Goal: Find specific page/section: Find specific page/section

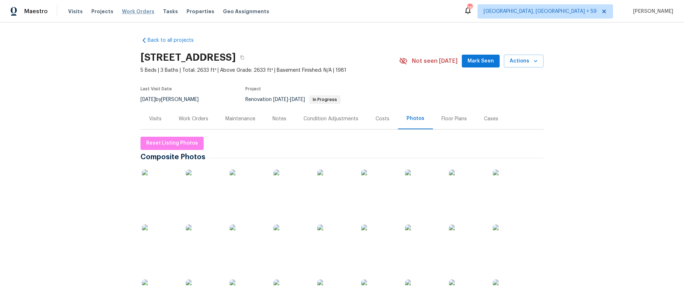
click at [138, 13] on span "Work Orders" at bounding box center [138, 11] width 32 height 7
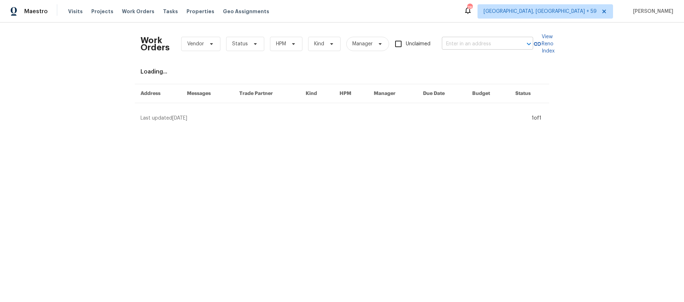
click at [498, 46] on input "text" at bounding box center [477, 44] width 71 height 11
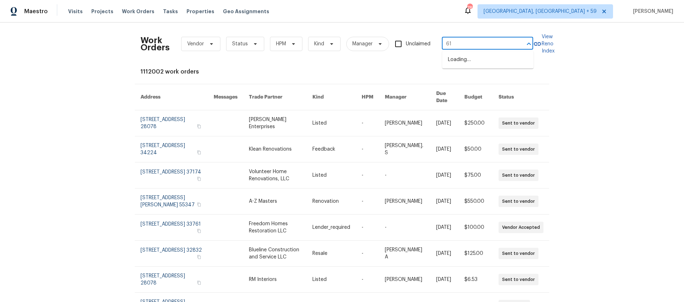
type input "618"
drag, startPoint x: 462, startPoint y: 41, endPoint x: 406, endPoint y: 38, distance: 56.1
click at [406, 38] on div "Work Orders Vendor Status HPM Kind Manager Unclaimed 618 ​" at bounding box center [337, 43] width 393 height 31
type input "318 [PERSON_NAME]"
click at [460, 56] on li "[STREET_ADDRESS][PERSON_NAME]" at bounding box center [487, 63] width 91 height 19
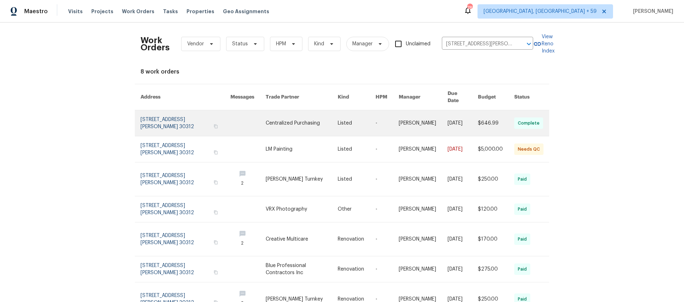
click at [147, 111] on link at bounding box center [186, 123] width 90 height 26
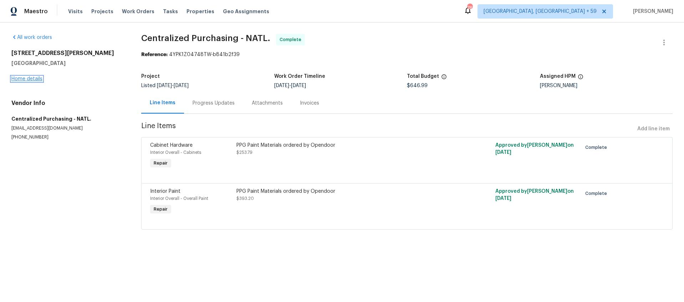
click at [34, 80] on link "Home details" at bounding box center [26, 78] width 31 height 5
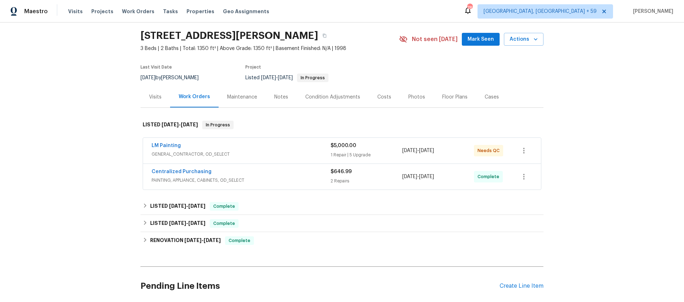
scroll to position [35, 0]
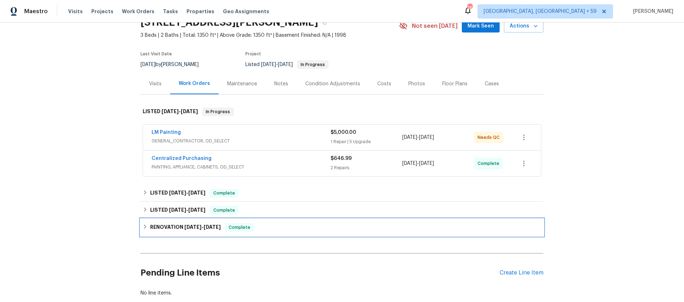
click at [204, 223] on h6 "RENOVATION [DATE] - [DATE]" at bounding box center [185, 227] width 71 height 9
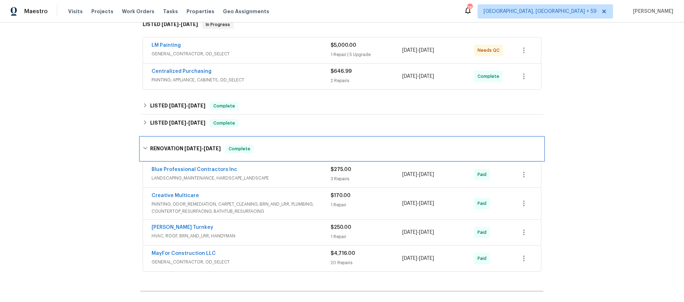
scroll to position [144, 0]
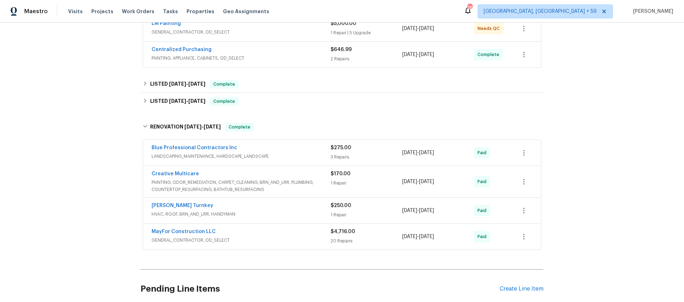
click at [303, 233] on div "MayFor Construction LLC" at bounding box center [241, 232] width 179 height 9
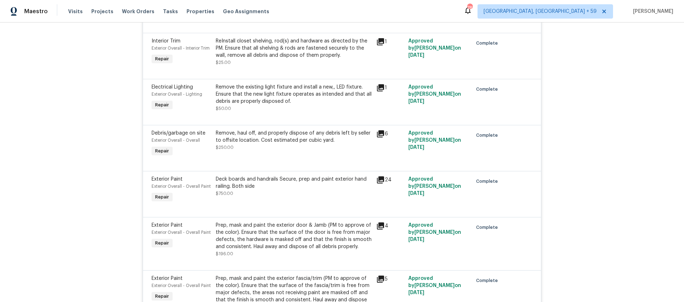
scroll to position [1020, 0]
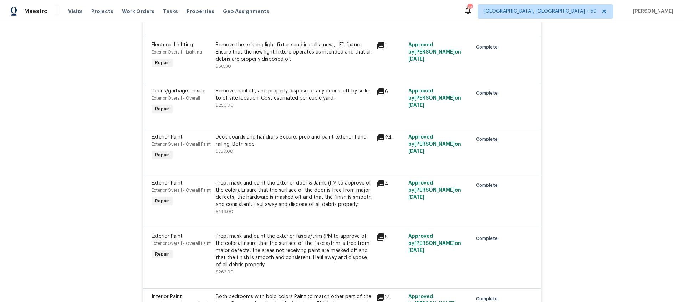
click at [383, 180] on icon at bounding box center [380, 183] width 7 height 7
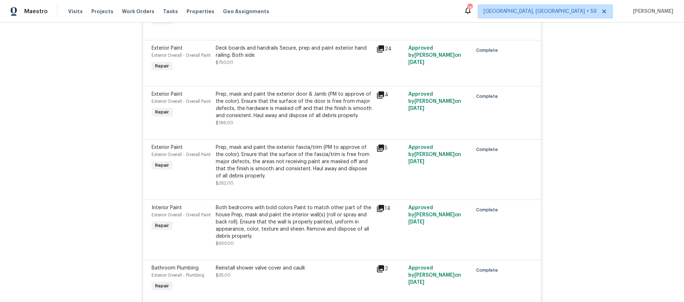
scroll to position [1122, 0]
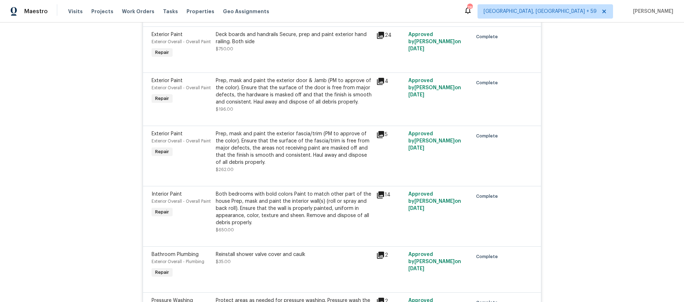
click at [382, 191] on icon at bounding box center [380, 194] width 7 height 7
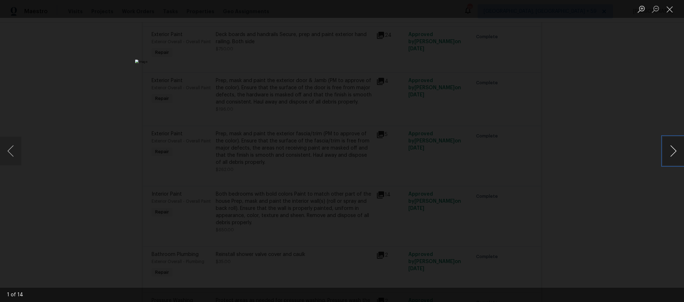
click at [678, 150] on button "Next image" at bounding box center [673, 151] width 21 height 29
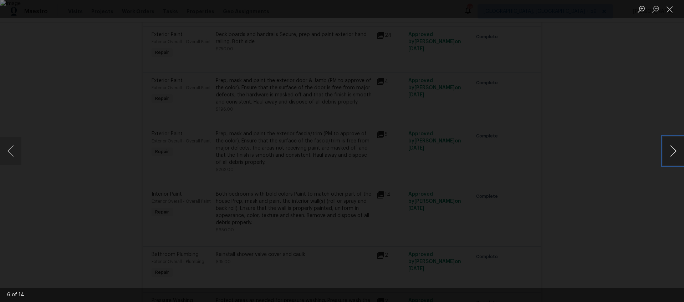
click at [678, 150] on button "Next image" at bounding box center [673, 151] width 21 height 29
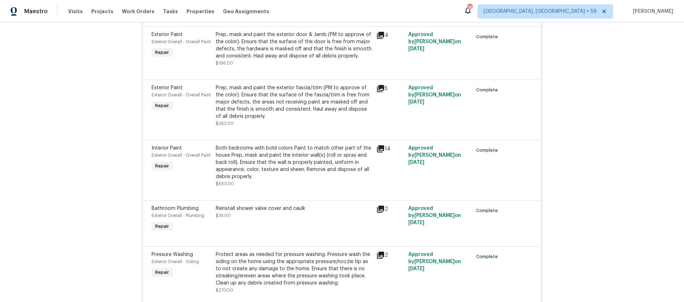
scroll to position [1168, 0]
click at [381, 146] on icon at bounding box center [380, 149] width 7 height 7
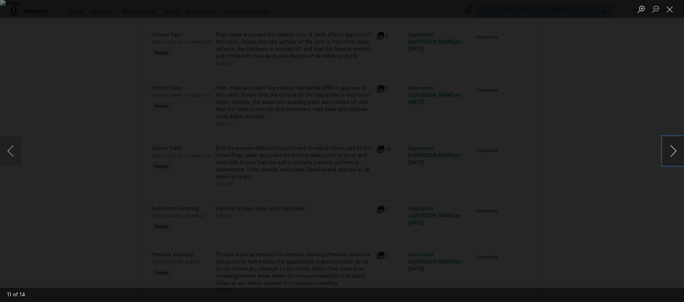
click at [671, 148] on button "Next image" at bounding box center [673, 151] width 21 height 29
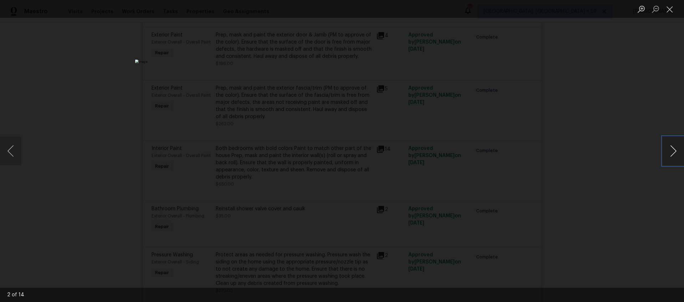
click at [671, 148] on button "Next image" at bounding box center [673, 151] width 21 height 29
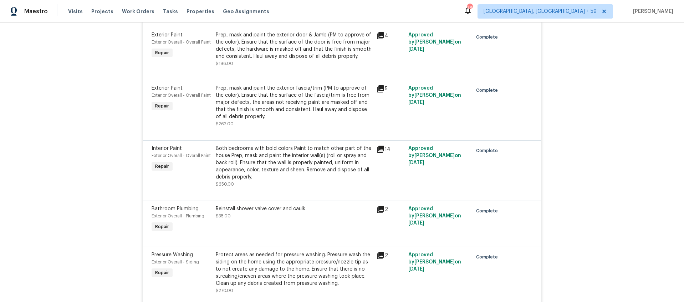
click at [383, 146] on icon at bounding box center [380, 149] width 7 height 7
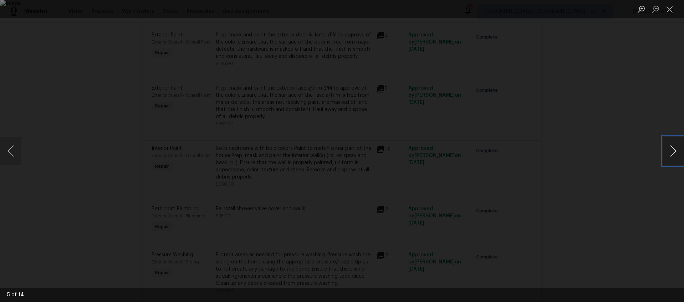
click at [665, 154] on button "Next image" at bounding box center [673, 151] width 21 height 29
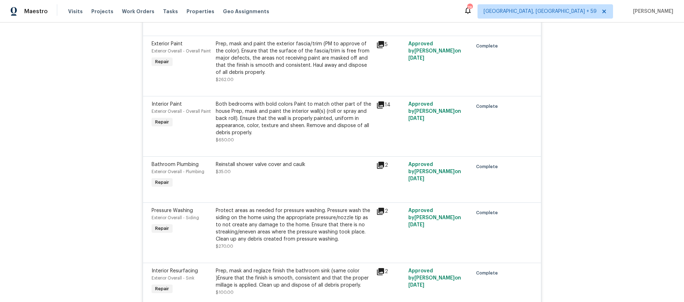
scroll to position [1260, 0]
